Goal: Task Accomplishment & Management: Complete application form

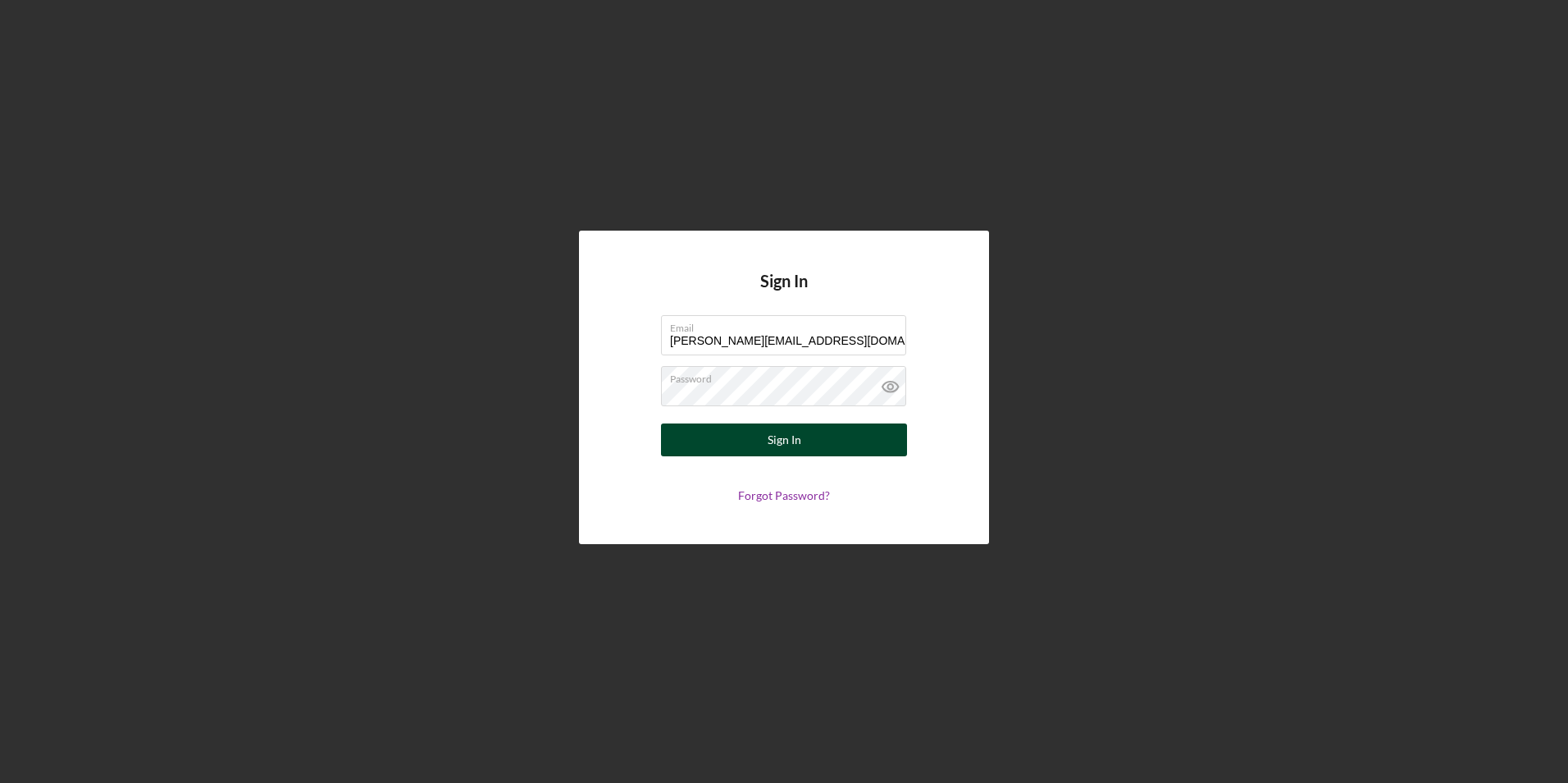
click at [771, 439] on div "Sign In" at bounding box center [784, 440] width 34 height 33
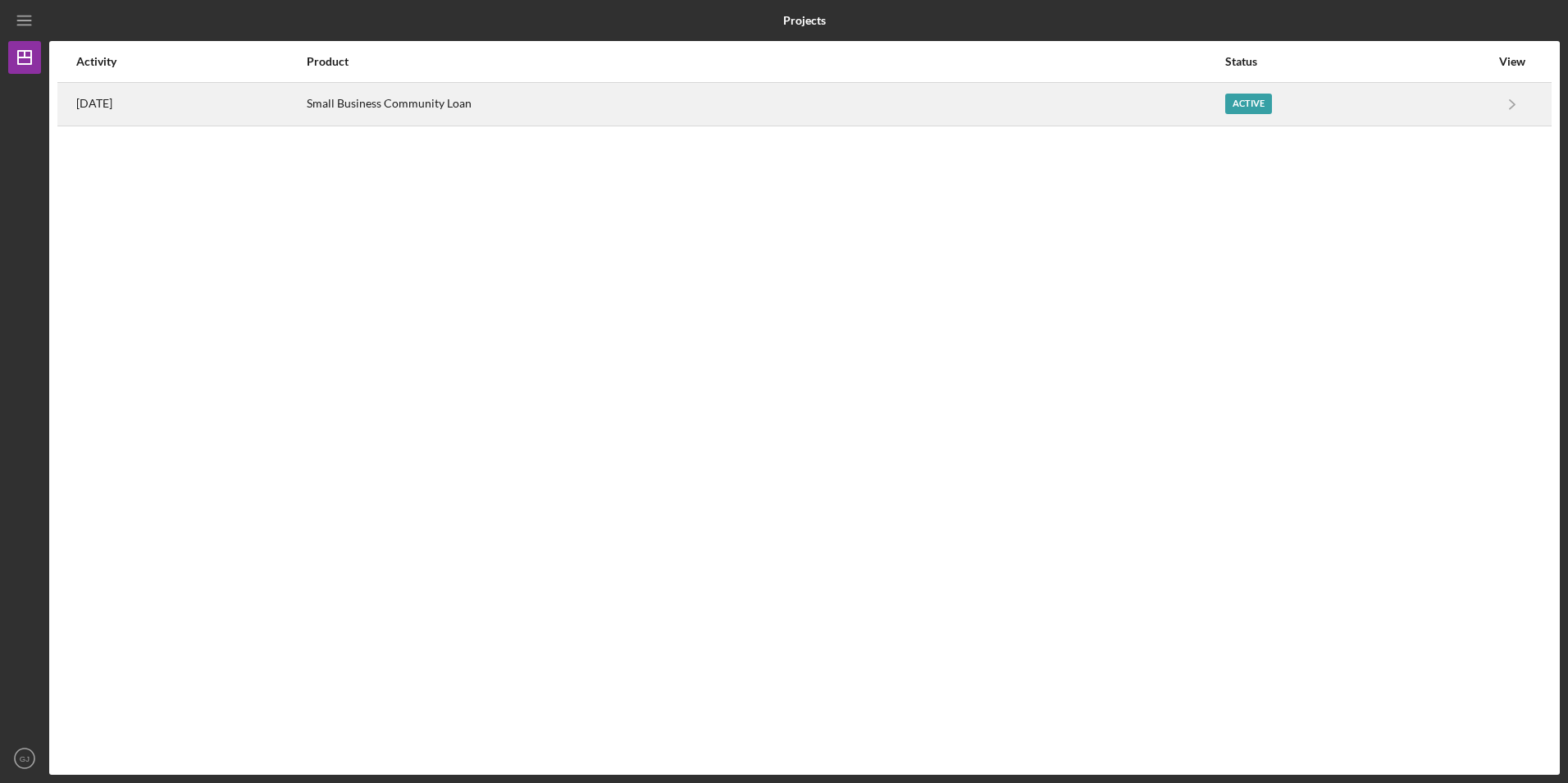
click at [381, 105] on div "Small Business Community Loan" at bounding box center [764, 104] width 916 height 41
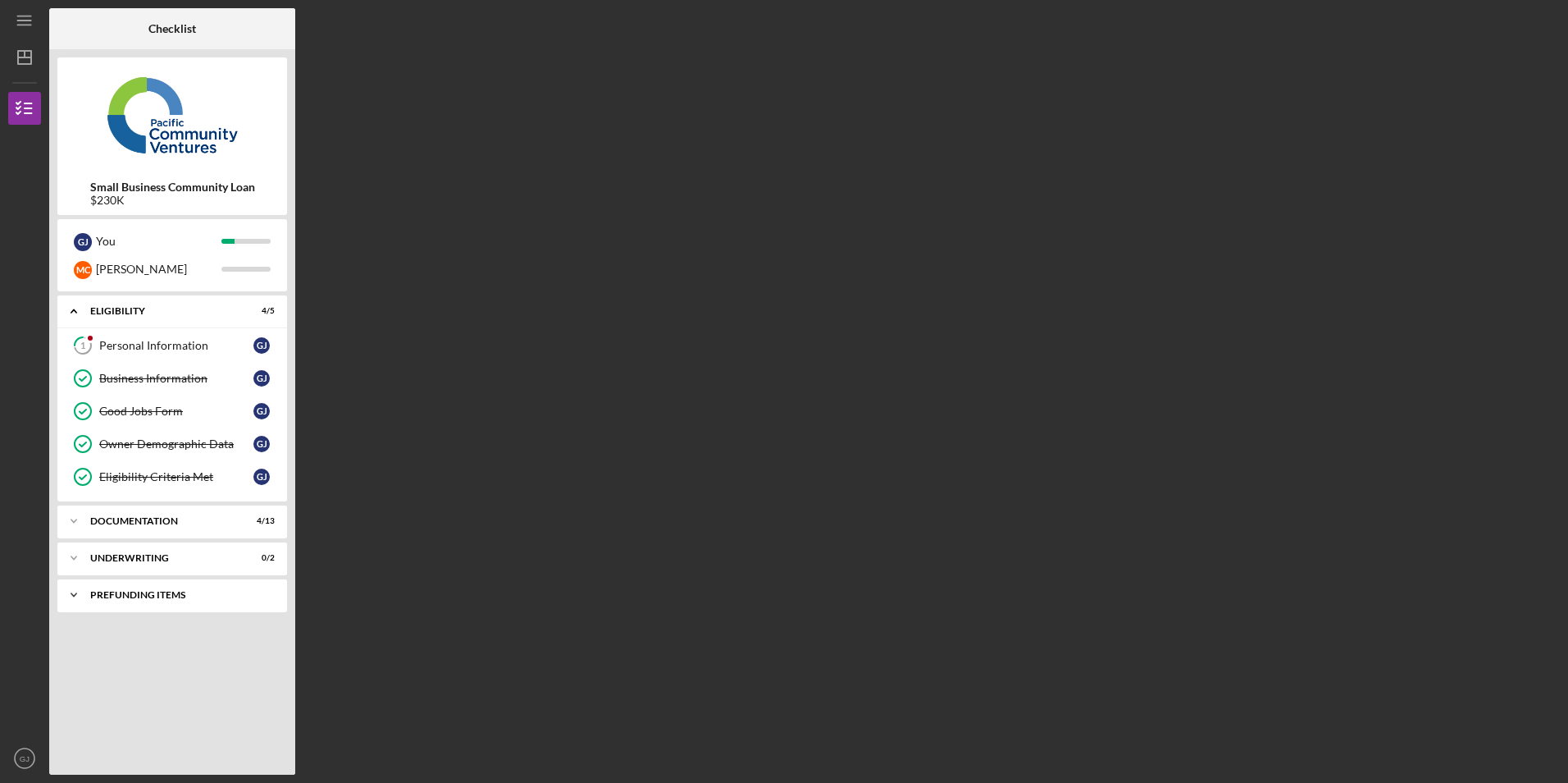
click at [136, 594] on div "Prefunding Items" at bounding box center [178, 594] width 177 height 10
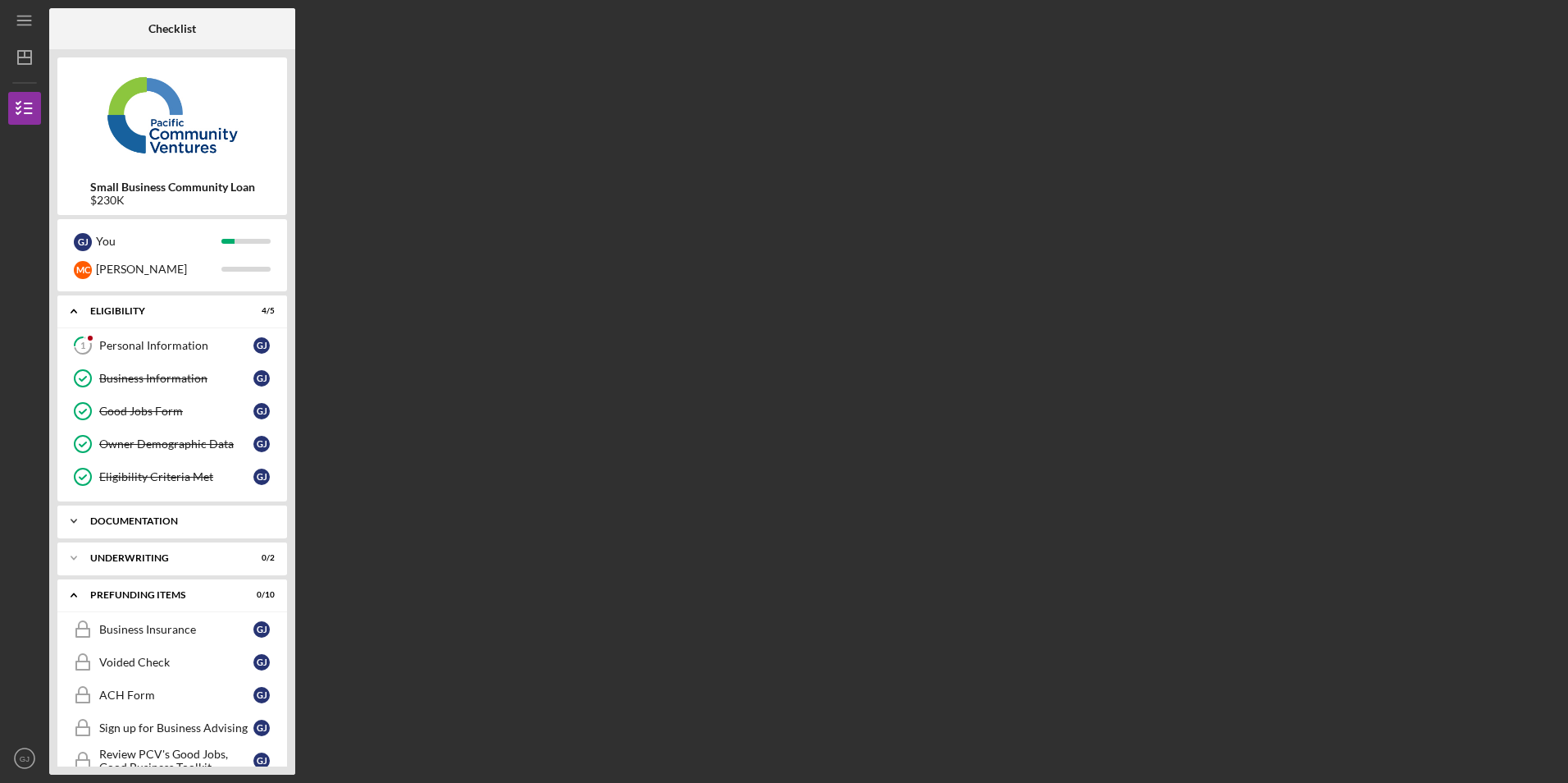
click at [153, 519] on div "Documentation" at bounding box center [178, 520] width 177 height 10
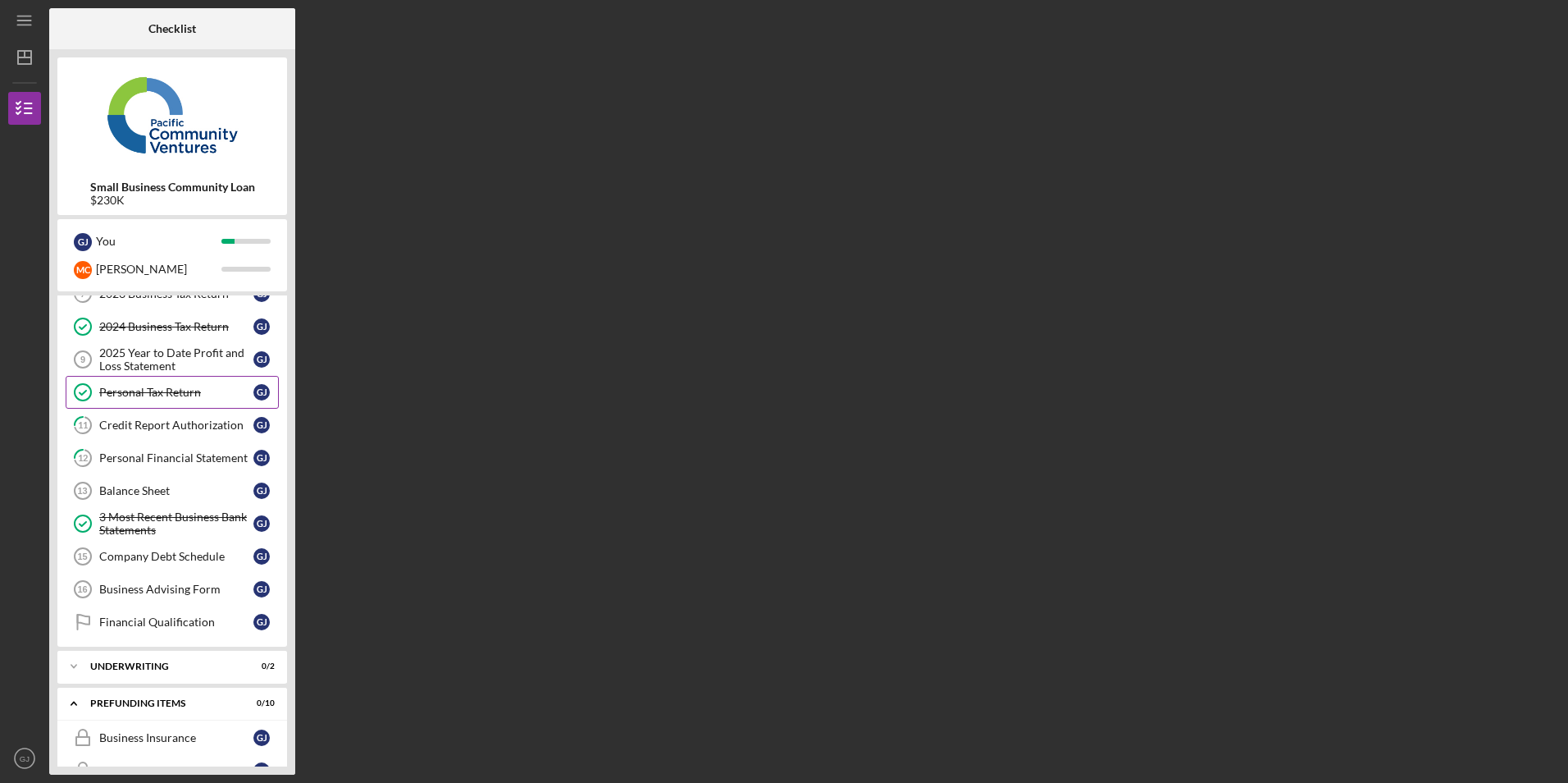
scroll to position [328, 0]
click at [181, 464] on div "Personal Financial Statement" at bounding box center [176, 457] width 154 height 13
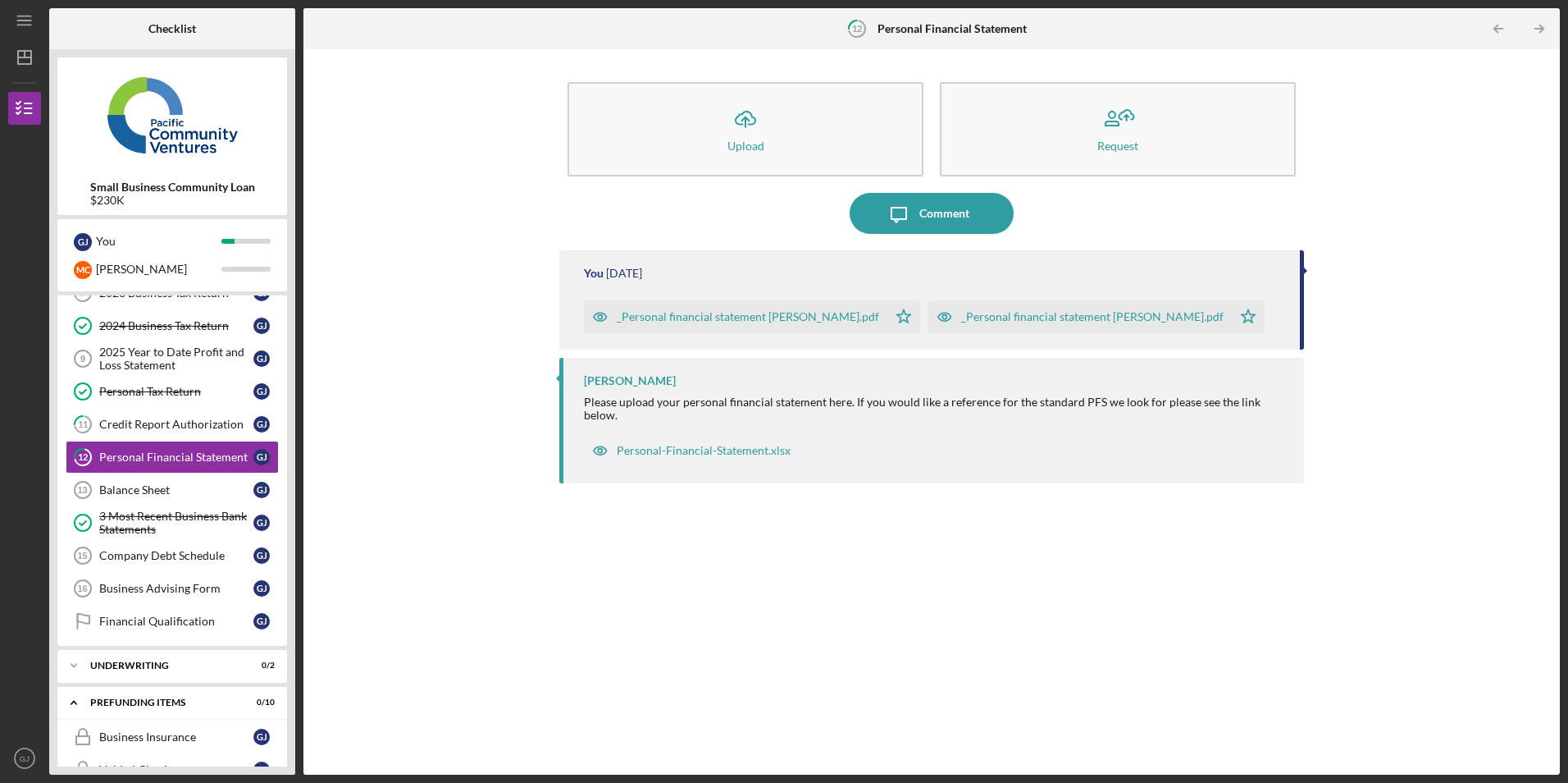
click at [673, 312] on div "_Personal financial statement [PERSON_NAME].pdf" at bounding box center [748, 316] width 263 height 13
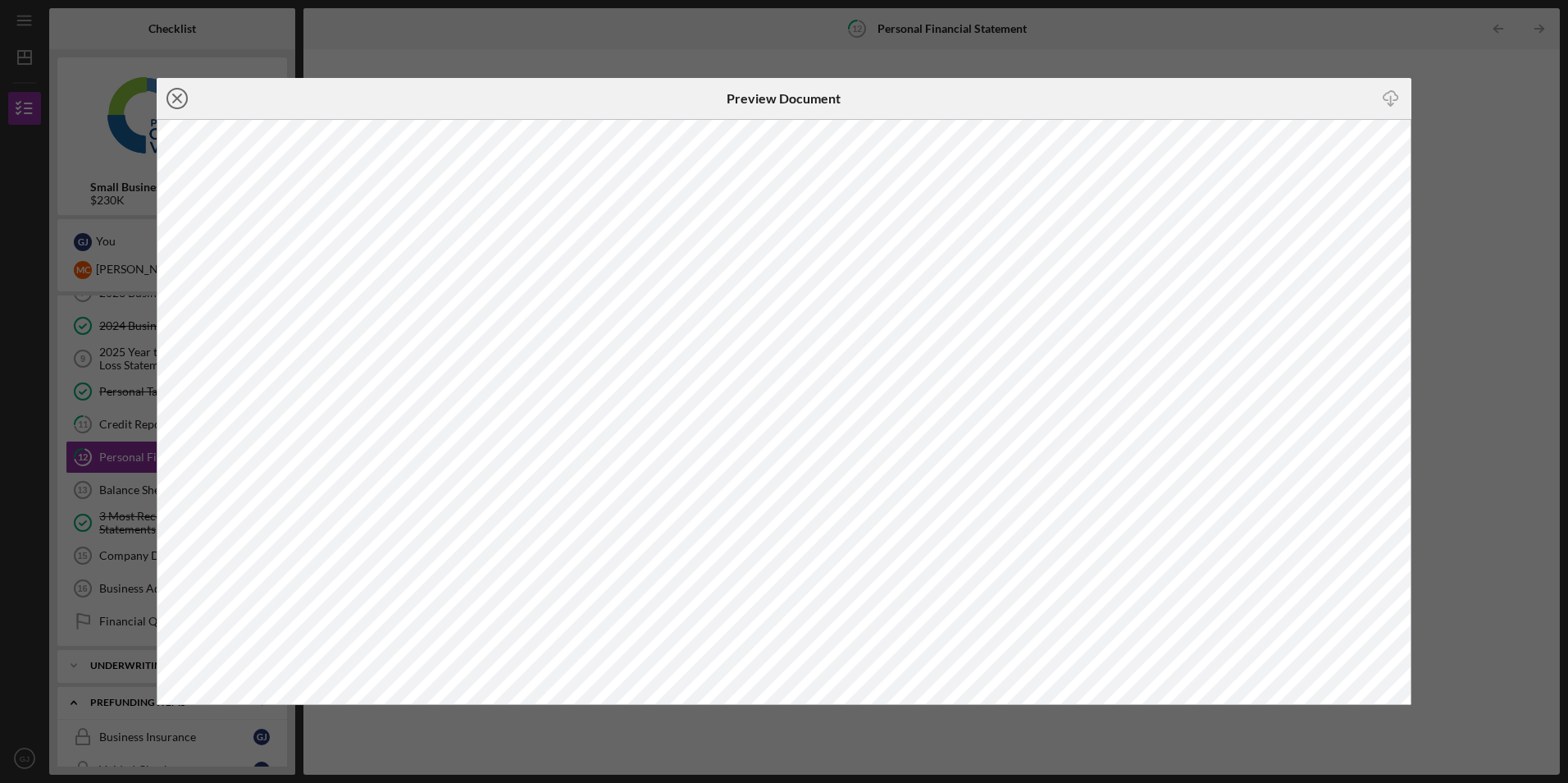
click at [183, 95] on icon "Icon/Close" at bounding box center [177, 98] width 41 height 41
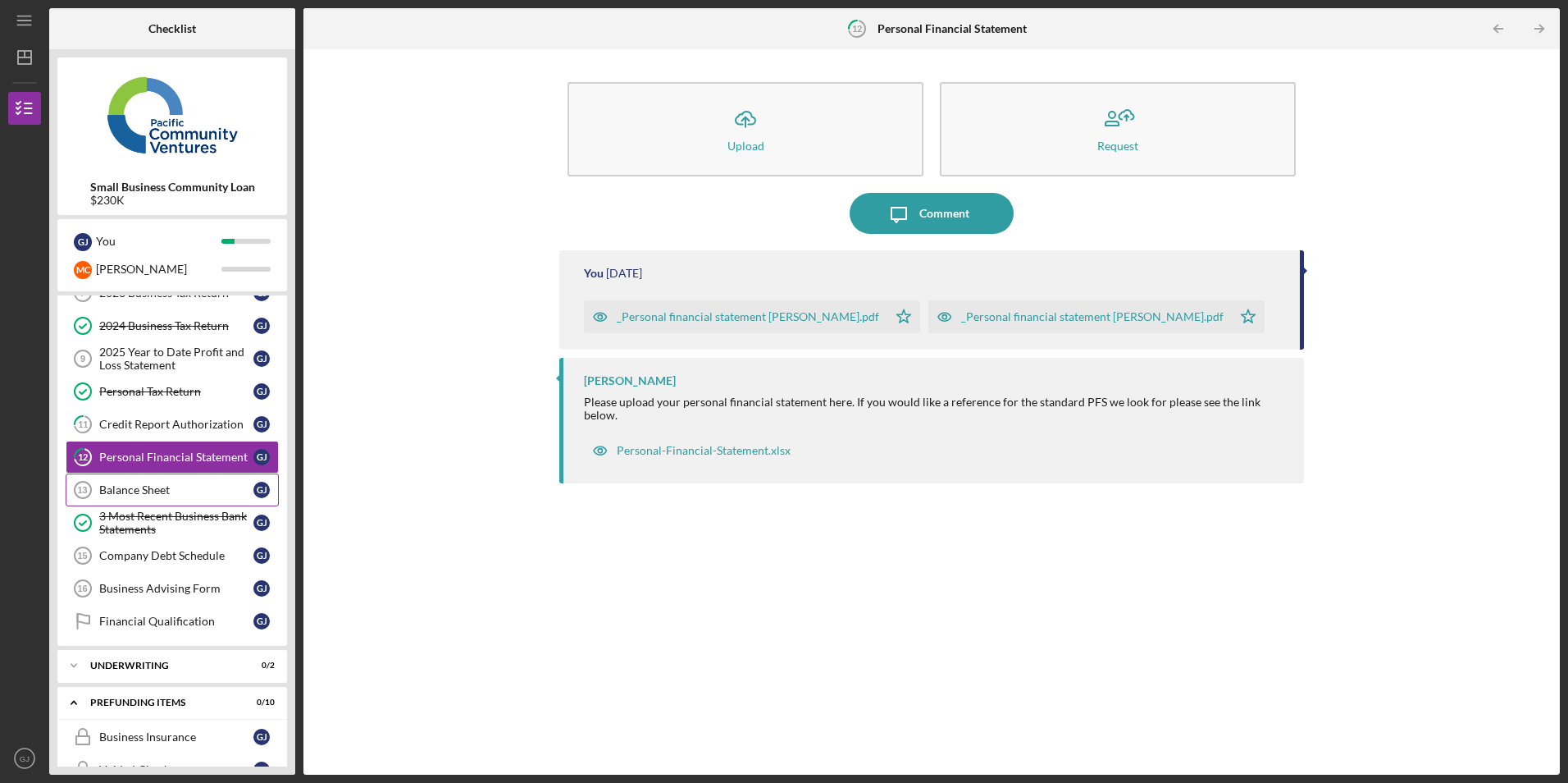
click at [164, 496] on div "Balance Sheet" at bounding box center [176, 489] width 154 height 13
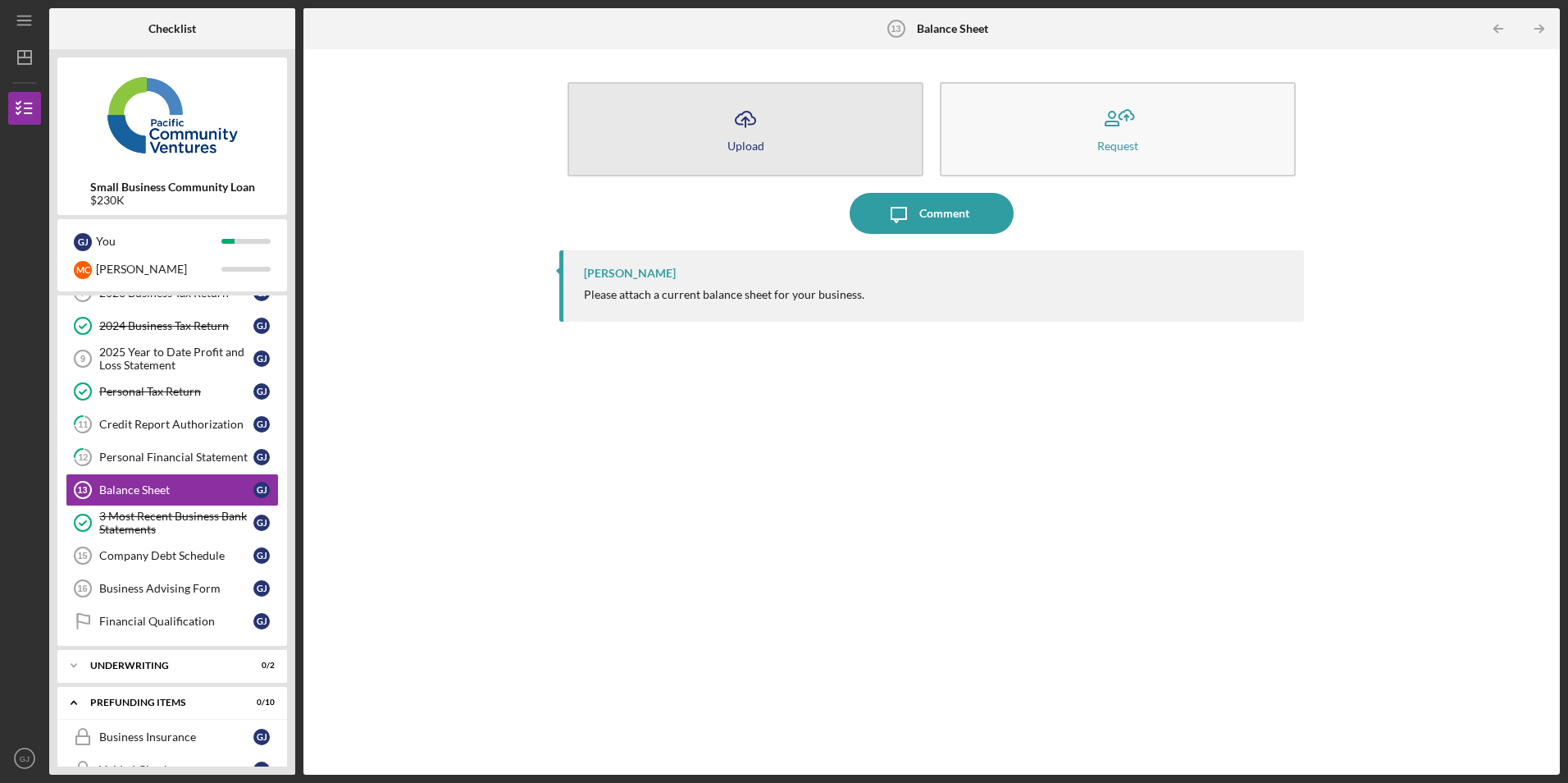
click at [756, 124] on icon "Icon/Upload" at bounding box center [745, 118] width 41 height 41
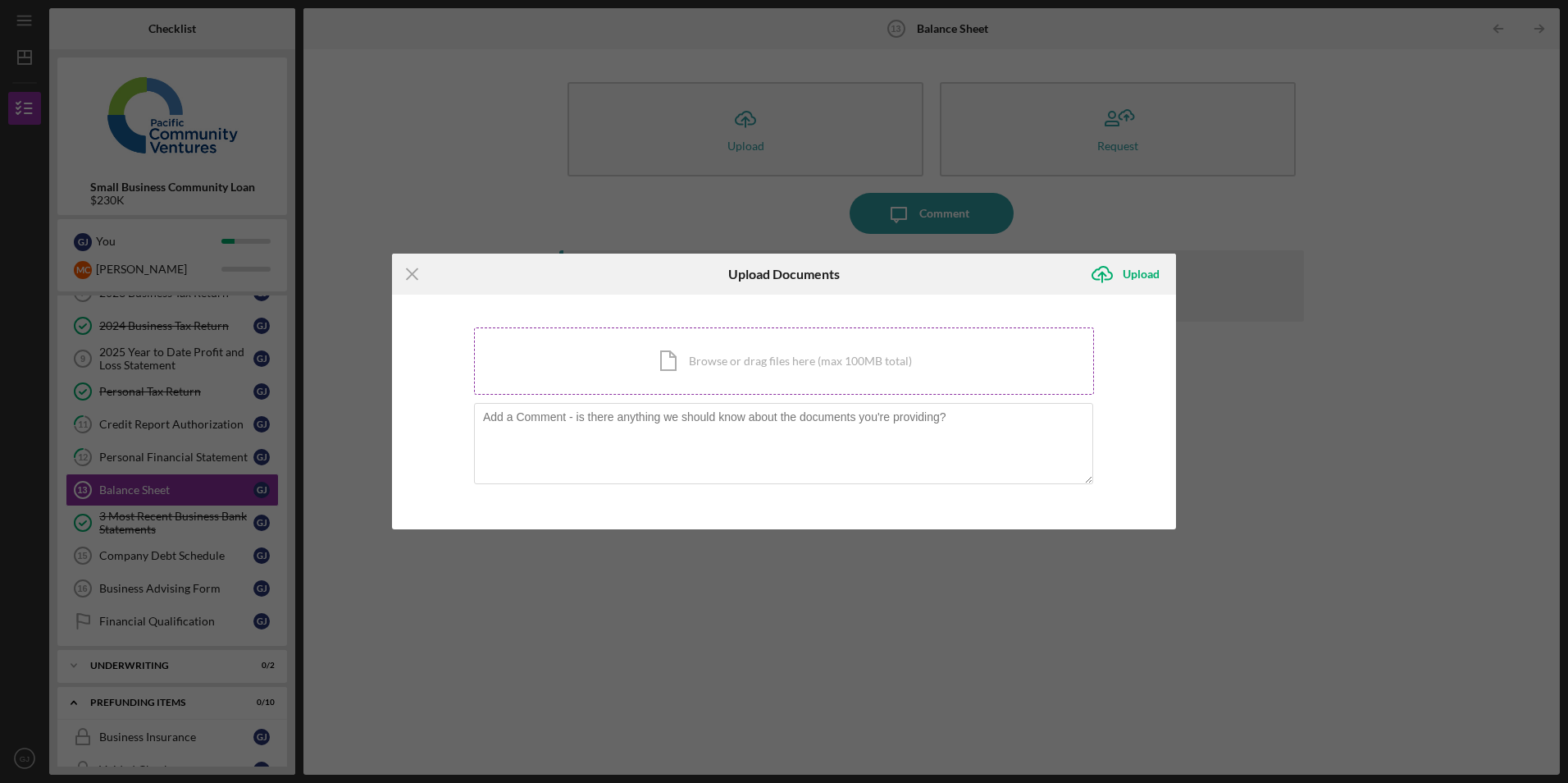
click at [584, 362] on div "Icon/Document Browse or drag files here (max 100MB total) Tap to choose files o…" at bounding box center [784, 360] width 620 height 67
click at [410, 278] on line at bounding box center [412, 274] width 10 height 10
